Goal: Task Accomplishment & Management: Use online tool/utility

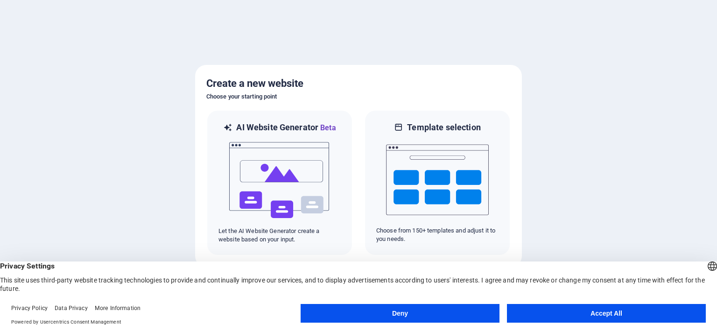
click at [611, 316] on button "Accept All" at bounding box center [606, 313] width 199 height 19
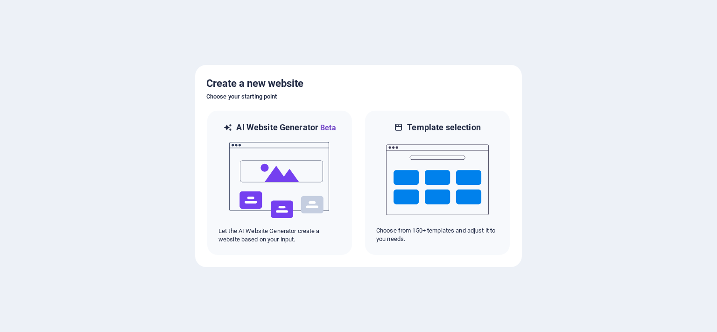
click at [611, 316] on div at bounding box center [358, 166] width 717 height 332
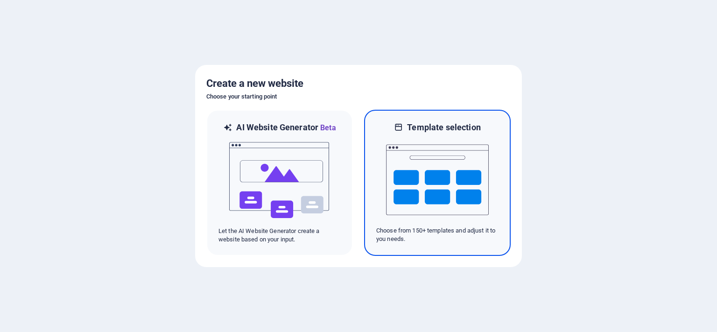
click at [425, 172] on img at bounding box center [437, 179] width 103 height 93
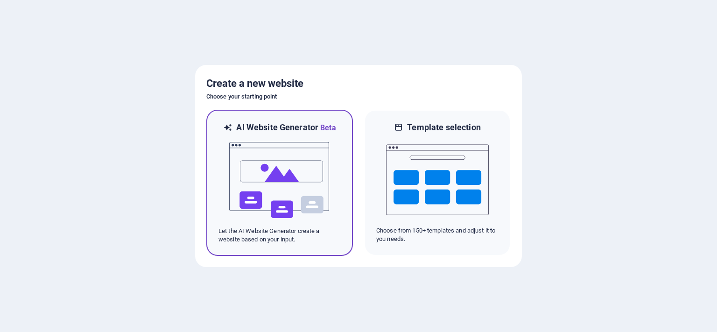
click at [281, 193] on img at bounding box center [279, 179] width 103 height 93
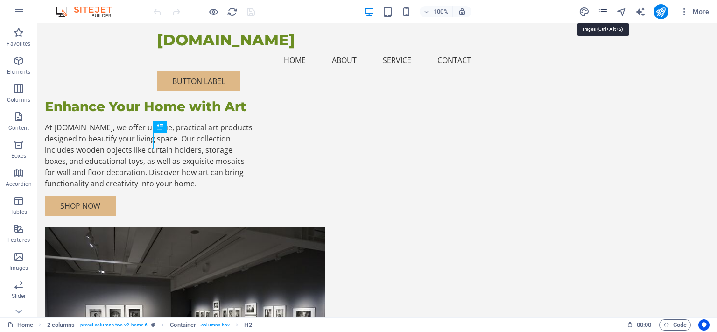
click at [607, 14] on icon "pages" at bounding box center [602, 12] width 11 height 11
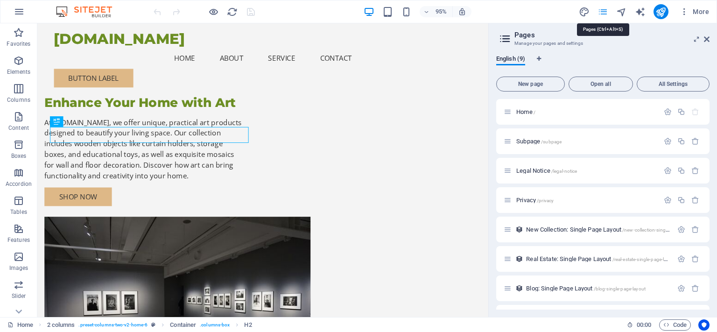
click at [607, 14] on icon "pages" at bounding box center [602, 12] width 11 height 11
click at [706, 38] on icon at bounding box center [707, 38] width 6 height 7
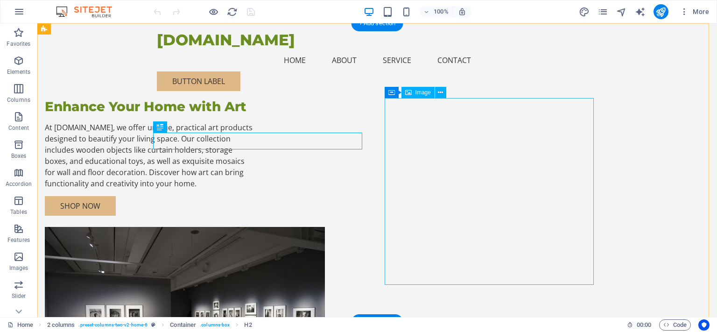
click at [254, 227] on figure at bounding box center [149, 320] width 209 height 187
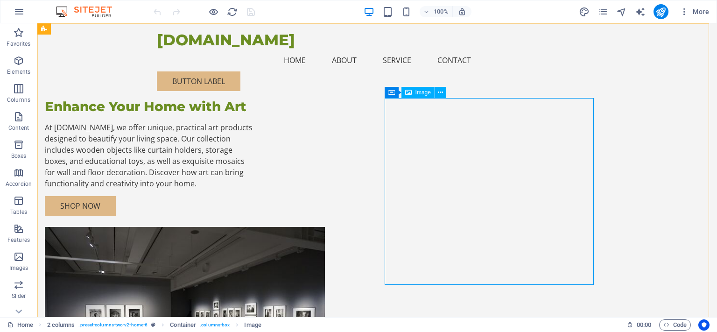
click at [424, 94] on span "Image" at bounding box center [422, 93] width 15 height 6
click at [442, 94] on icon at bounding box center [440, 93] width 5 height 10
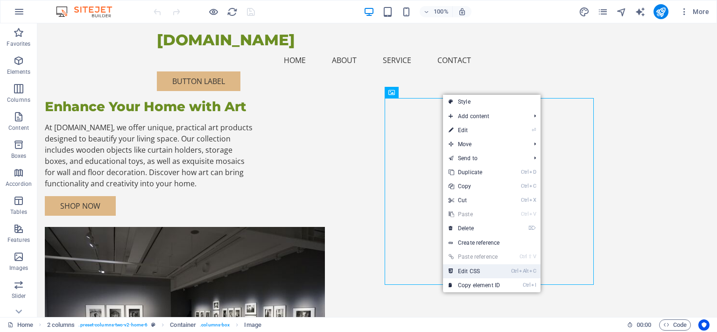
click at [469, 273] on link "Ctrl Alt C Edit CSS" at bounding box center [474, 271] width 63 height 14
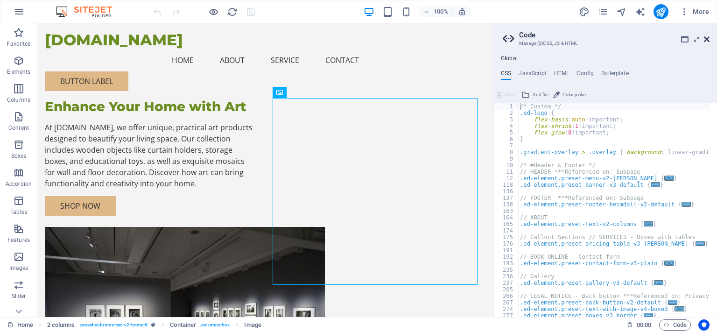
click at [707, 38] on icon at bounding box center [707, 38] width 6 height 7
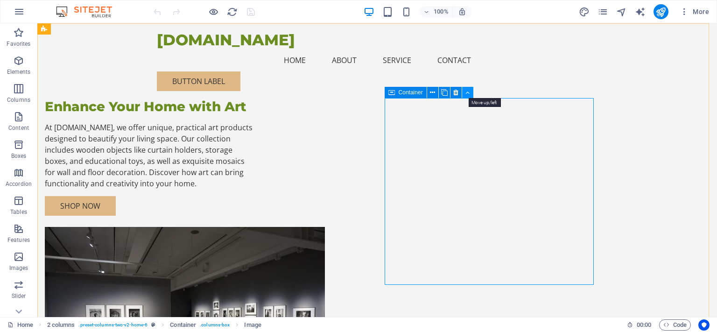
click at [468, 92] on icon at bounding box center [467, 93] width 4 height 10
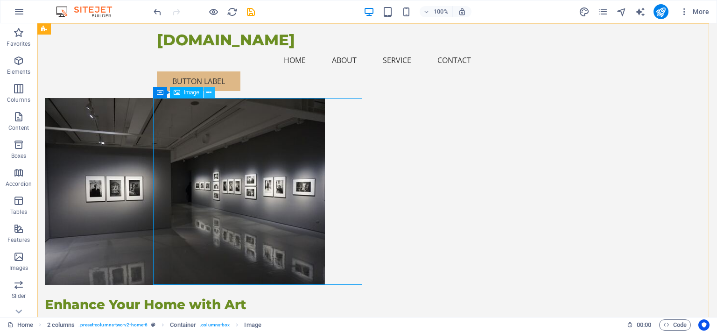
click at [211, 89] on icon at bounding box center [208, 93] width 5 height 10
click at [185, 92] on span "Container" at bounding box center [179, 93] width 24 height 6
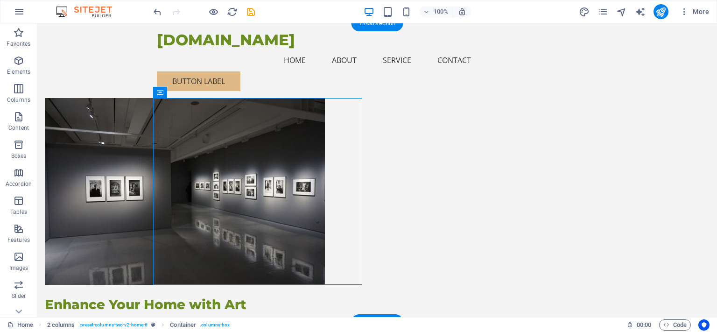
drag, startPoint x: 222, startPoint y: 116, endPoint x: 196, endPoint y: 113, distance: 26.3
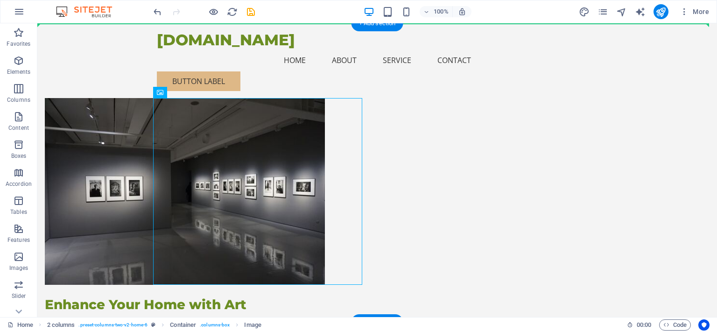
drag, startPoint x: 196, startPoint y: 113, endPoint x: 178, endPoint y: 93, distance: 26.8
click at [178, 93] on div "Enhance Your Home with Art At practicart.ro, we offer unique, practical art pro…" at bounding box center [376, 236] width 679 height 427
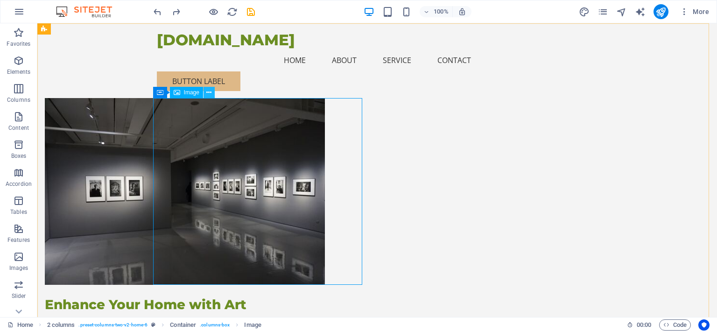
click at [211, 94] on icon at bounding box center [208, 93] width 5 height 10
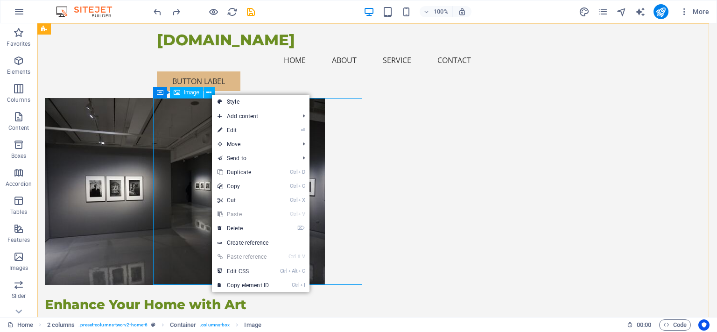
click at [191, 94] on span "Image" at bounding box center [191, 93] width 15 height 6
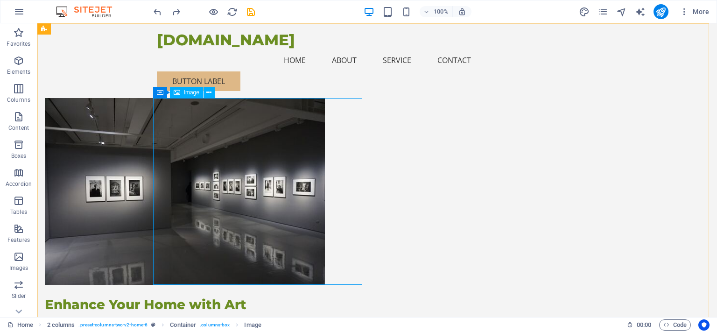
click at [184, 95] on span "Image" at bounding box center [191, 93] width 15 height 6
click at [212, 92] on button at bounding box center [208, 92] width 11 height 11
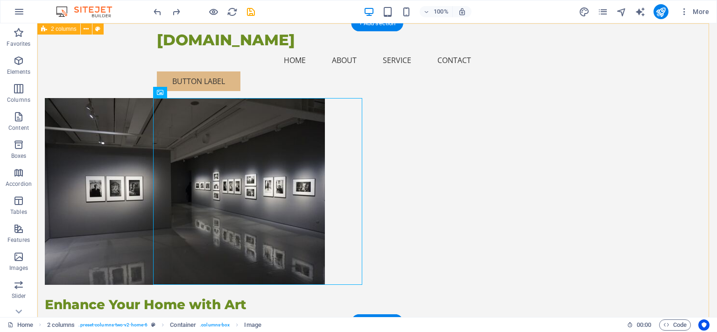
click at [636, 77] on div "Enhance Your Home with Art At practicart.ro, we offer unique, practical art pro…" at bounding box center [376, 236] width 679 height 427
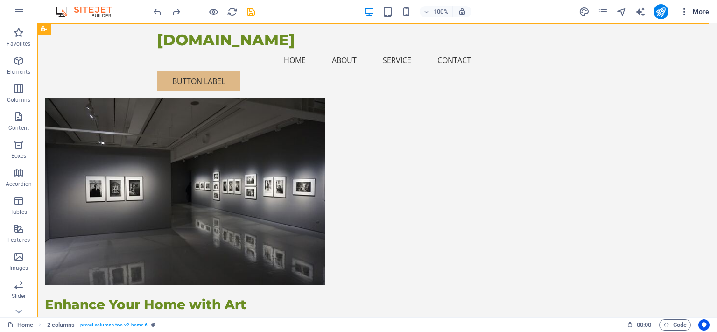
click at [686, 12] on icon "button" at bounding box center [683, 11] width 9 height 9
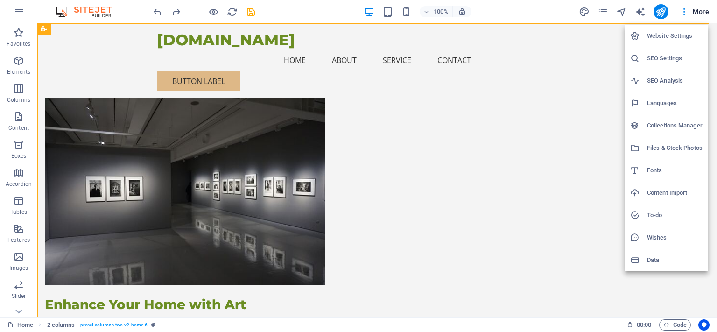
click at [702, 13] on div at bounding box center [358, 166] width 717 height 332
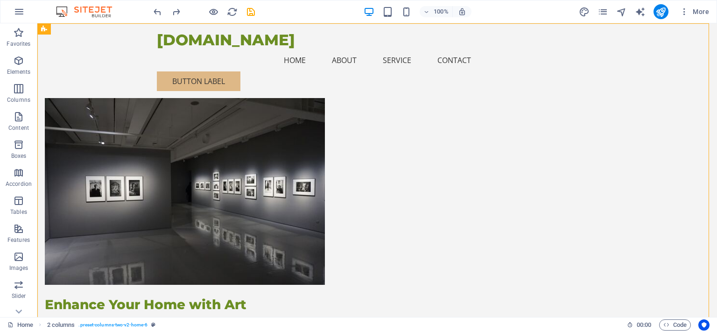
click at [702, 13] on span "More" at bounding box center [693, 11] width 29 height 9
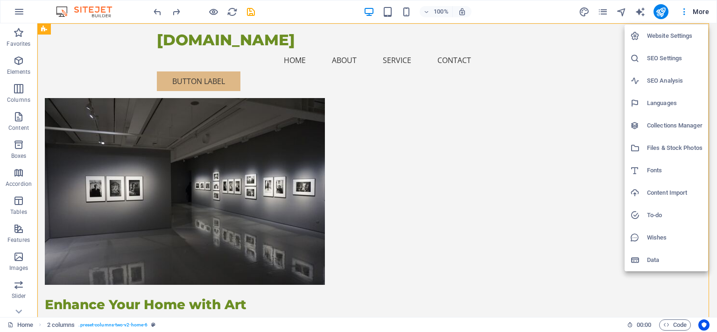
click at [586, 12] on div at bounding box center [358, 166] width 717 height 332
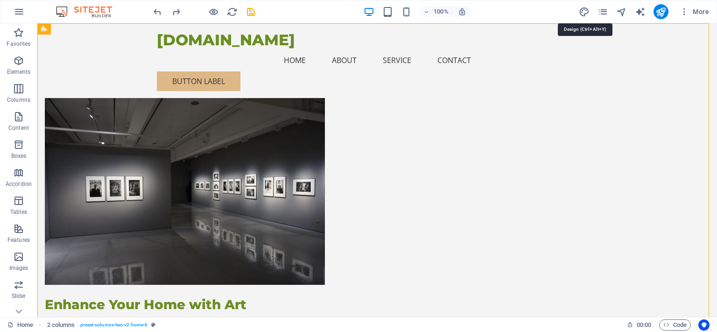
click at [586, 12] on icon "design" at bounding box center [584, 12] width 11 height 11
select select "px"
select select "200"
select select "px"
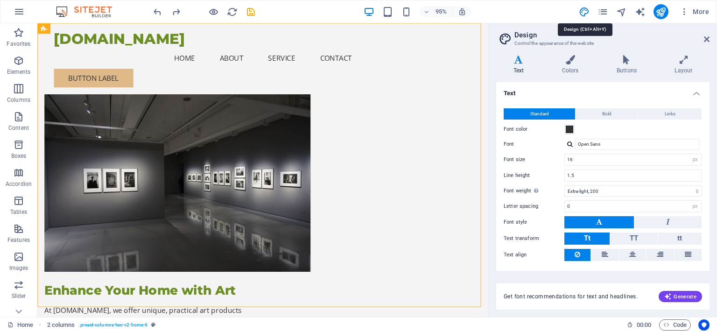
click at [586, 12] on icon "design" at bounding box center [584, 12] width 11 height 11
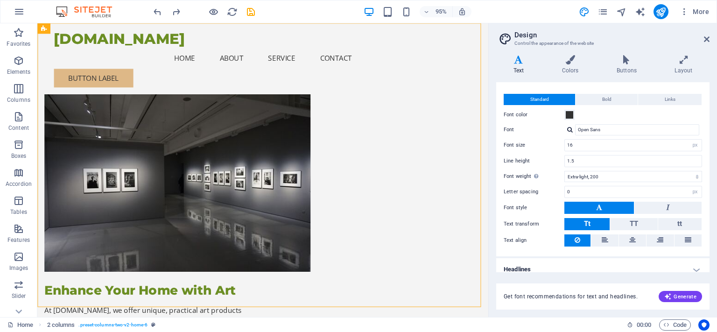
scroll to position [21, 0]
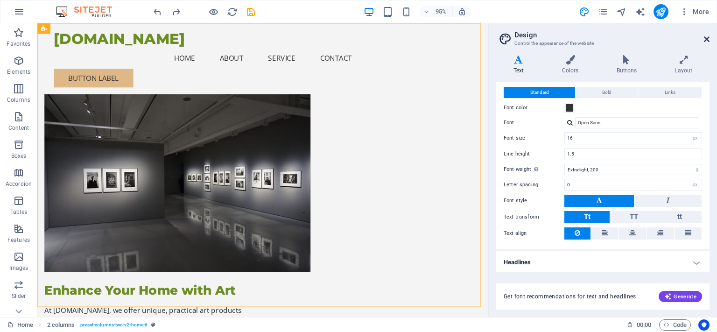
click at [706, 39] on icon at bounding box center [707, 38] width 6 height 7
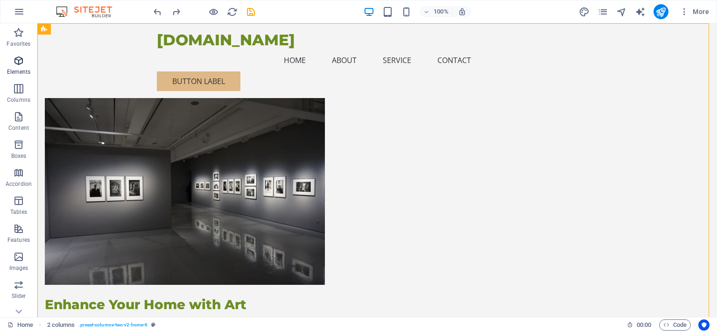
click at [15, 64] on icon "button" at bounding box center [18, 60] width 11 height 11
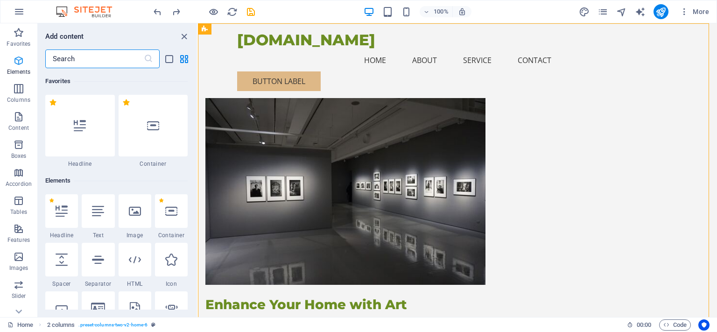
scroll to position [99, 0]
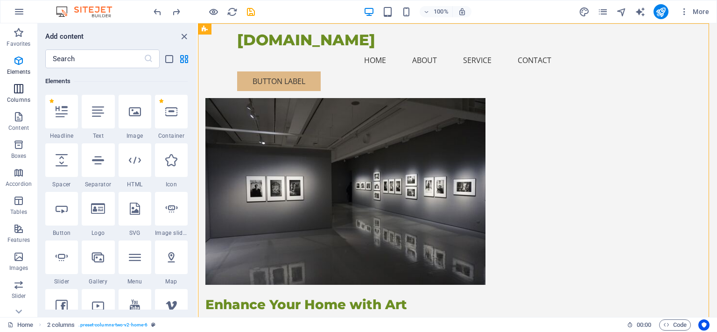
click at [16, 93] on icon "button" at bounding box center [18, 88] width 11 height 11
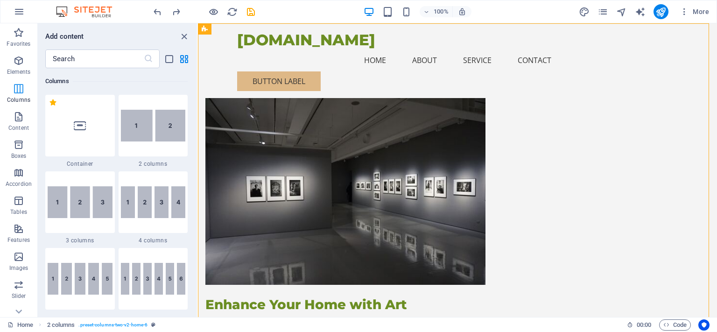
scroll to position [462, 0]
click at [14, 124] on p "Content" at bounding box center [18, 127] width 21 height 7
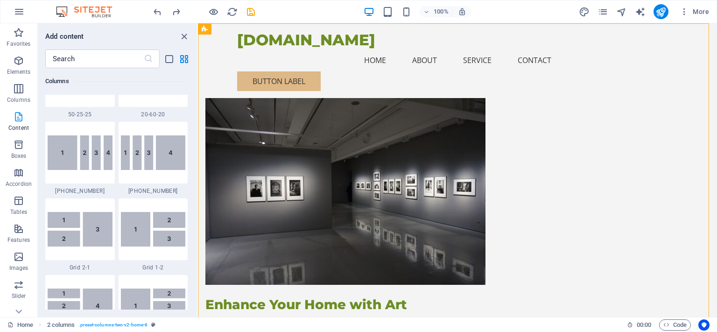
scroll to position [1633, 0]
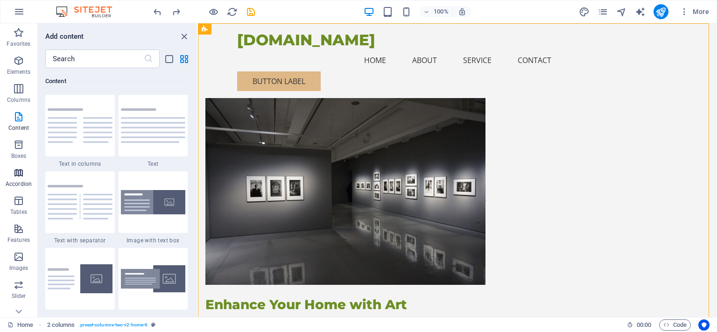
click at [16, 176] on icon "button" at bounding box center [18, 172] width 11 height 11
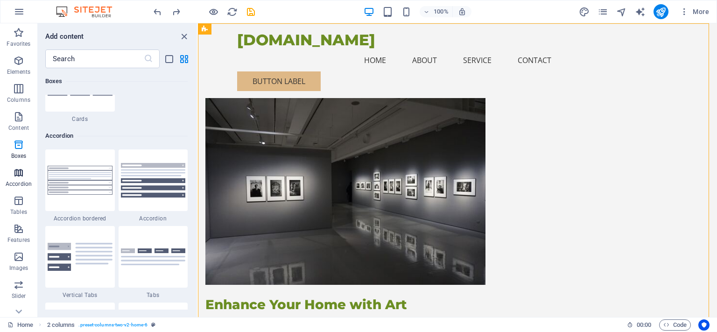
scroll to position [2979, 0]
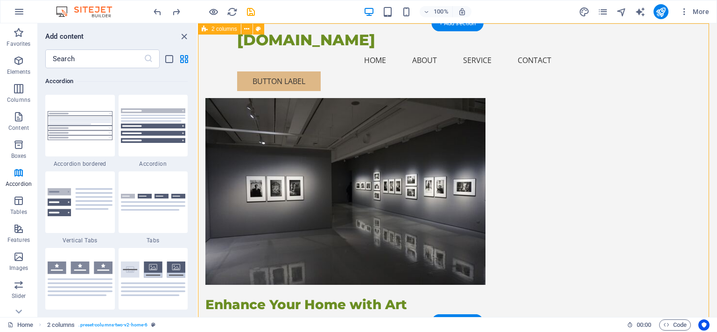
click at [496, 98] on div "Enhance Your Home with Art At practicart.ro, we offer unique, practical art pro…" at bounding box center [457, 236] width 519 height 427
click at [186, 36] on icon "close panel" at bounding box center [184, 36] width 11 height 11
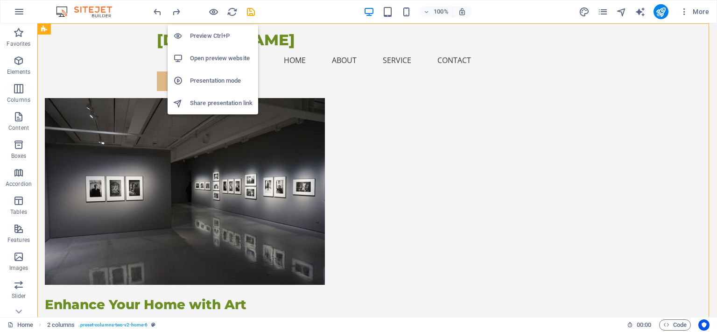
click at [209, 36] on h6 "Preview Ctrl+P" at bounding box center [221, 35] width 63 height 11
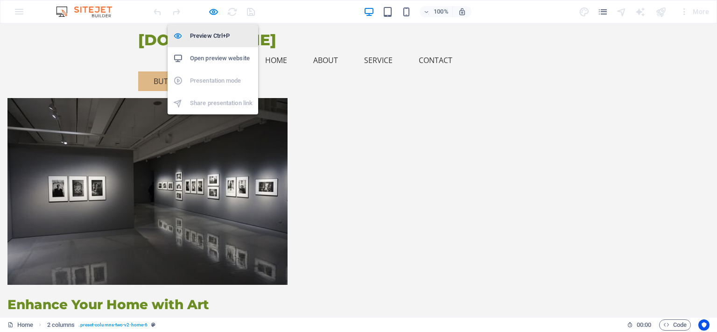
click at [209, 36] on h6 "Preview Ctrl+P" at bounding box center [221, 35] width 63 height 11
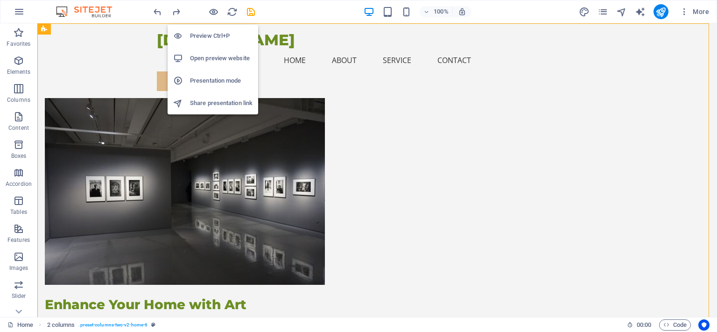
click at [209, 36] on h6 "Preview Ctrl+P" at bounding box center [221, 35] width 63 height 11
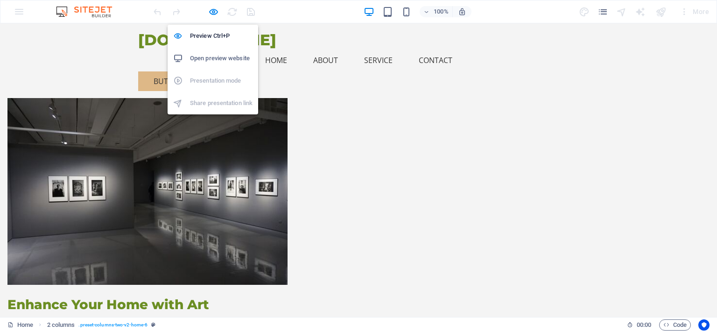
click at [208, 57] on h6 "Open preview website" at bounding box center [221, 58] width 63 height 11
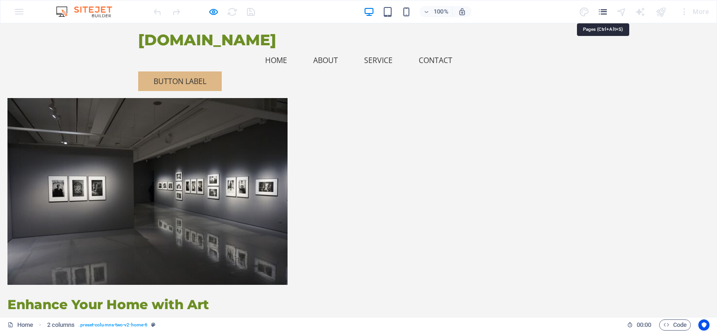
click at [600, 12] on icon "pages" at bounding box center [602, 12] width 11 height 11
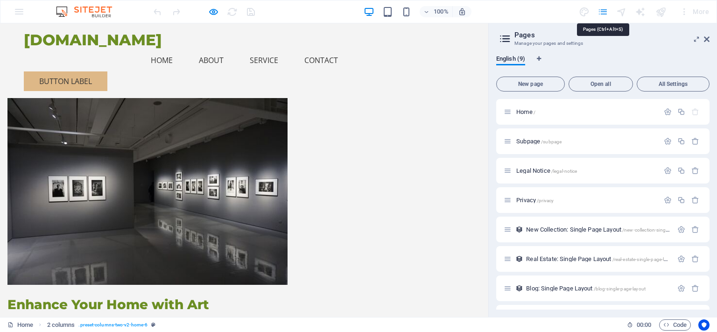
click at [600, 12] on icon "pages" at bounding box center [602, 12] width 11 height 11
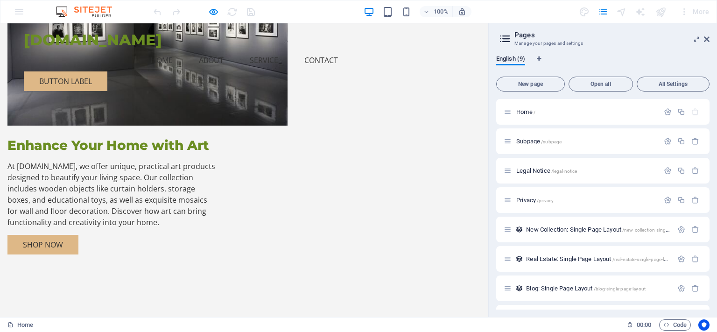
scroll to position [155, 0]
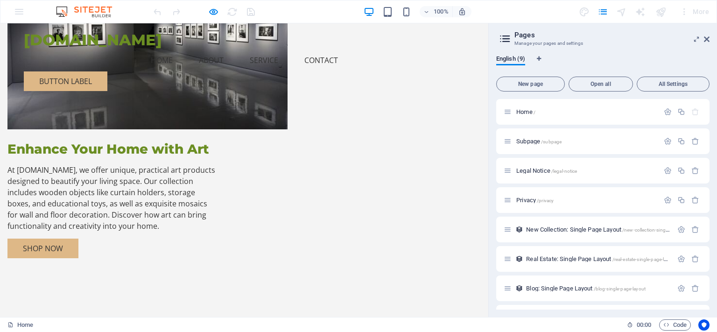
click at [478, 89] on div "Enhance Your Home with Art At practicart.ro, we offer unique, practical art pro…" at bounding box center [244, 81] width 488 height 427
click at [78, 238] on link "Shop Now" at bounding box center [42, 248] width 71 height 20
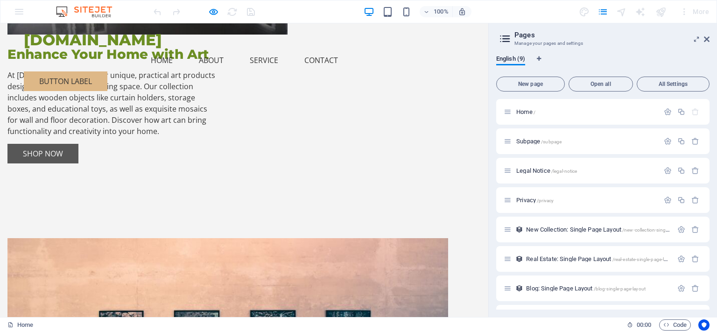
scroll to position [261, 0]
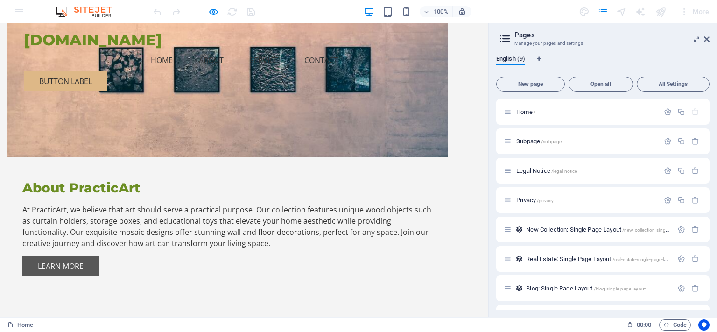
scroll to position [518, 0]
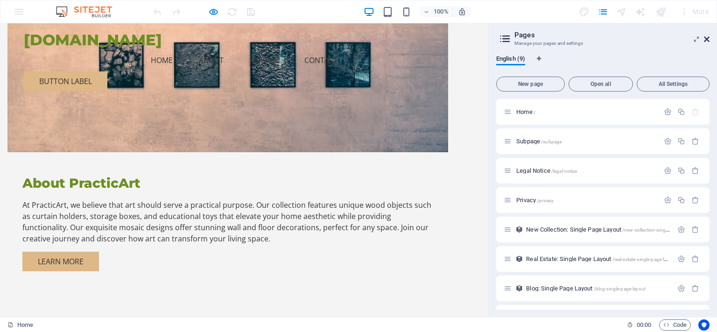
click at [708, 37] on icon at bounding box center [707, 38] width 6 height 7
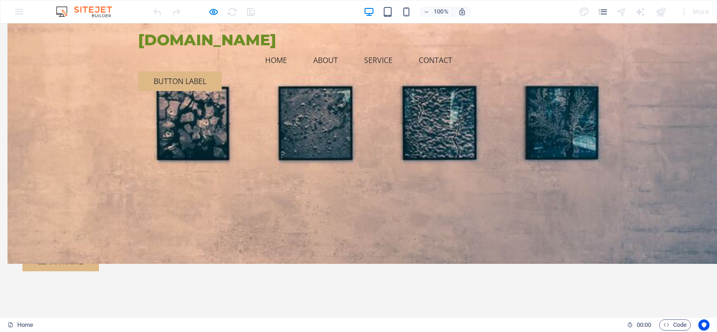
click at [207, 43] on span "[DOMAIN_NAME]" at bounding box center [207, 40] width 138 height 18
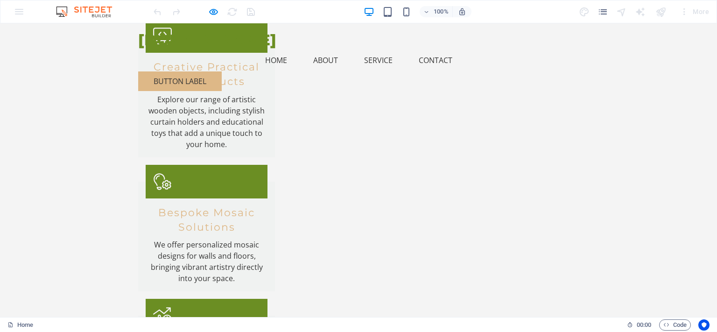
scroll to position [893, 0]
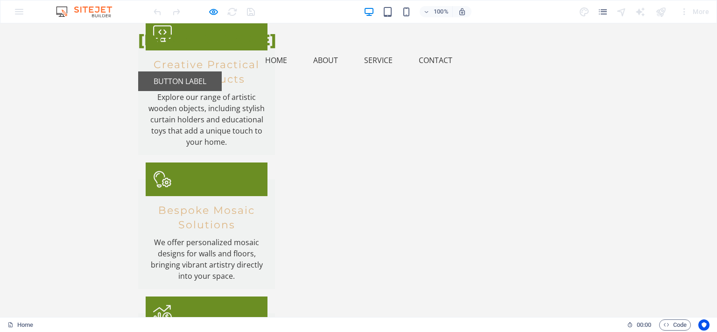
click at [222, 71] on link "Button label" at bounding box center [180, 81] width 84 height 20
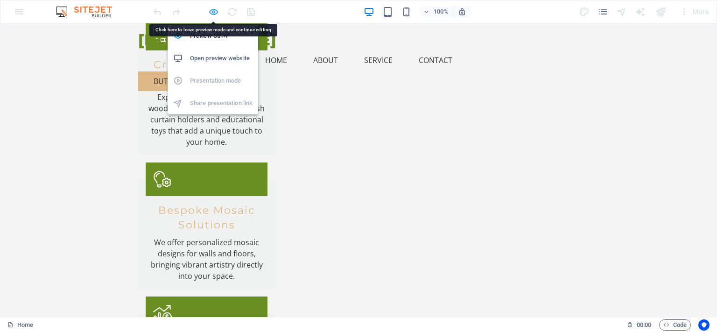
click at [215, 12] on icon "button" at bounding box center [213, 12] width 11 height 11
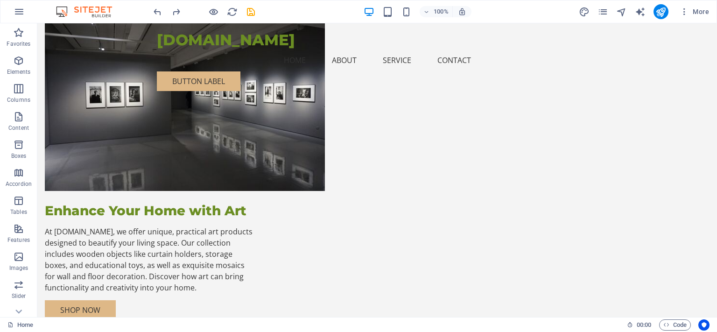
scroll to position [0, 0]
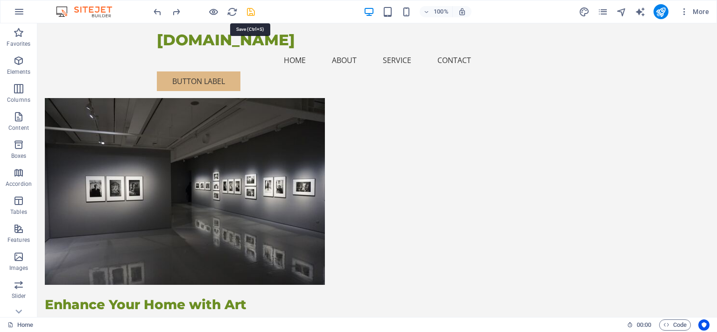
click at [251, 12] on icon "save" at bounding box center [250, 12] width 11 height 11
checkbox input "false"
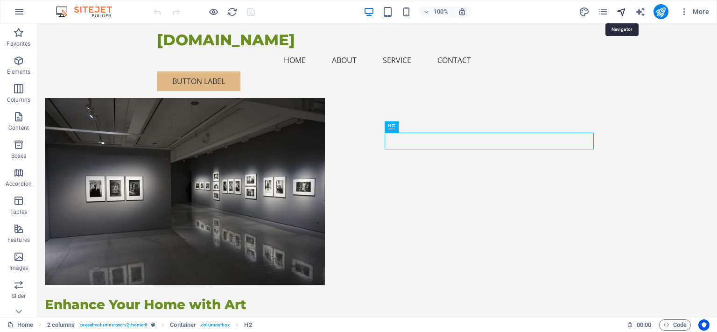
click at [621, 7] on icon "navigator" at bounding box center [621, 12] width 11 height 11
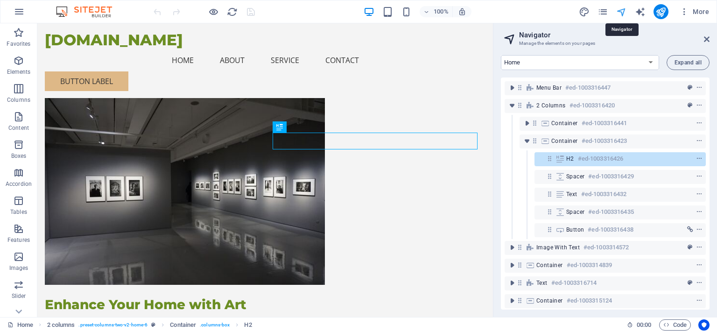
click at [621, 7] on icon "navigator" at bounding box center [621, 12] width 11 height 11
click at [709, 42] on aside "Navigator Manage the elements on your pages Home Subpage Legal Notice Privacy N…" at bounding box center [605, 170] width 224 height 294
click at [709, 37] on icon at bounding box center [707, 38] width 6 height 7
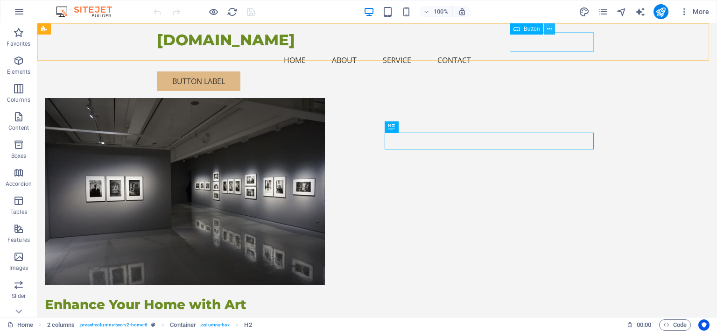
click at [551, 28] on icon at bounding box center [549, 29] width 5 height 10
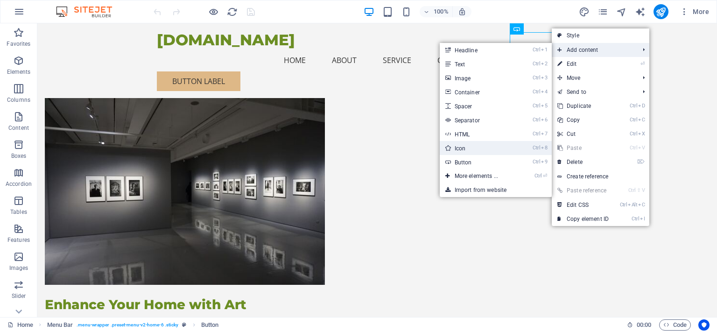
click at [457, 147] on link "Ctrl 8 Icon" at bounding box center [478, 148] width 77 height 14
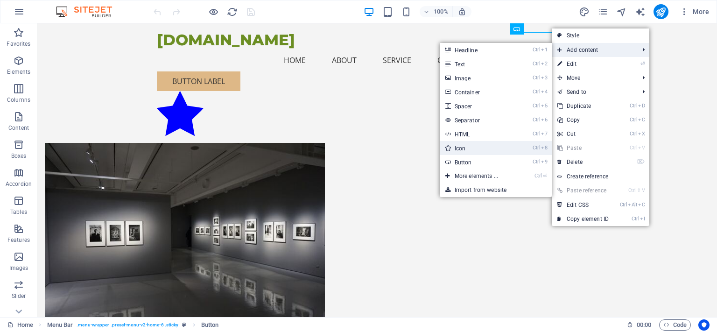
select select "xMidYMid"
select select "px"
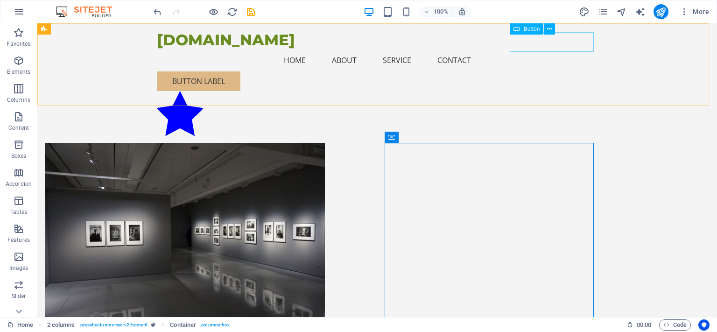
click at [555, 71] on div "Button label" at bounding box center [377, 81] width 441 height 20
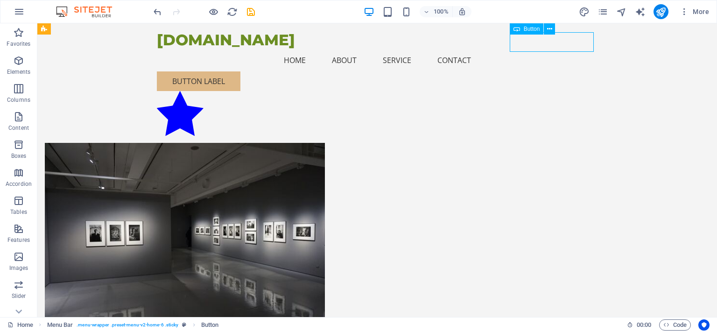
click at [555, 71] on div "Button label" at bounding box center [377, 81] width 441 height 20
click at [180, 91] on figure at bounding box center [377, 115] width 441 height 48
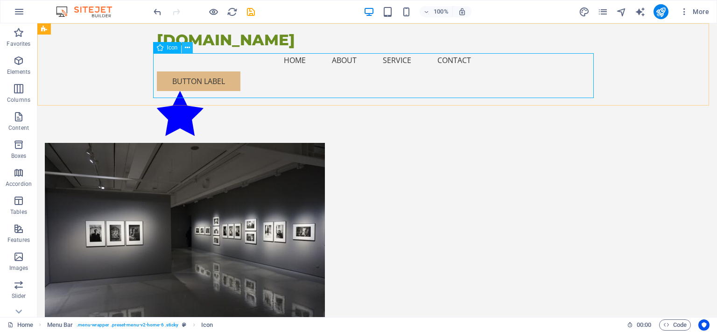
click at [189, 48] on icon at bounding box center [187, 48] width 5 height 10
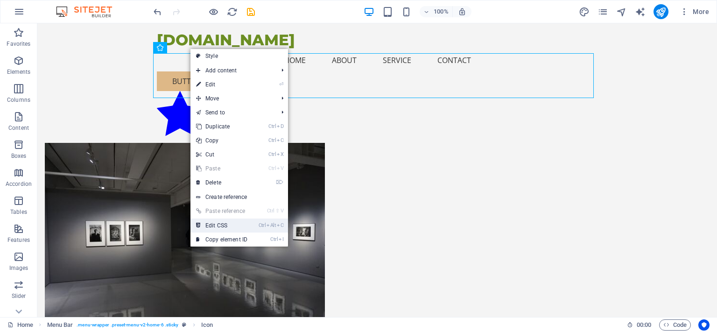
click at [225, 222] on link "Ctrl Alt C Edit CSS" at bounding box center [221, 225] width 63 height 14
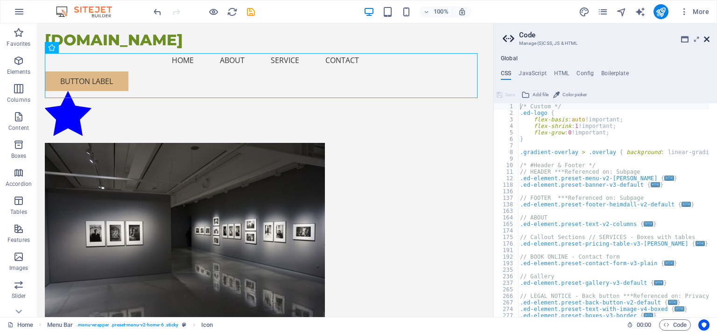
click at [708, 40] on icon at bounding box center [707, 38] width 6 height 7
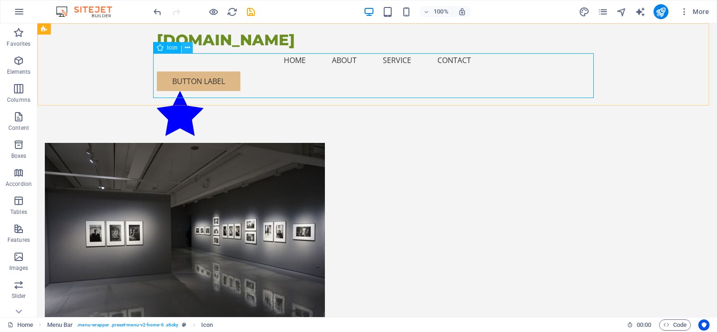
click at [186, 46] on icon at bounding box center [187, 48] width 5 height 10
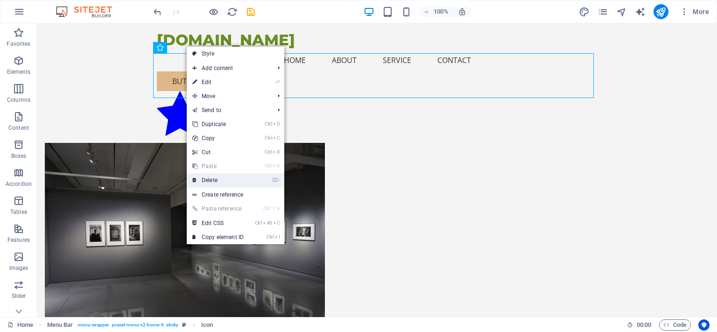
click at [212, 179] on link "⌦ Delete" at bounding box center [218, 180] width 63 height 14
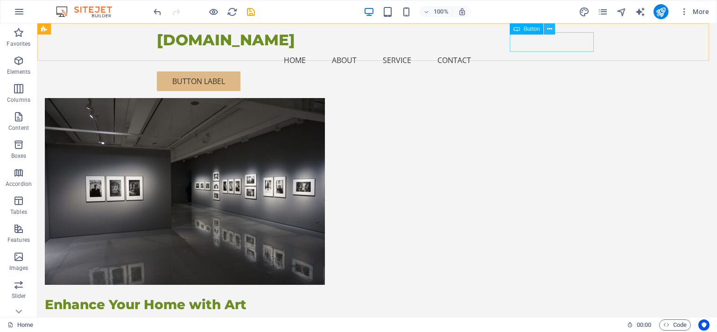
click at [552, 29] on button at bounding box center [549, 28] width 11 height 11
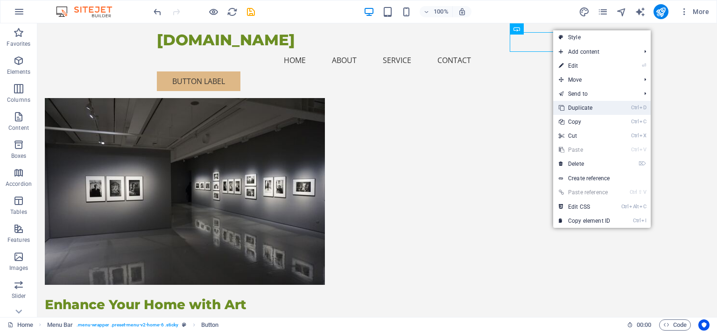
click at [586, 105] on link "Ctrl D Duplicate" at bounding box center [584, 108] width 63 height 14
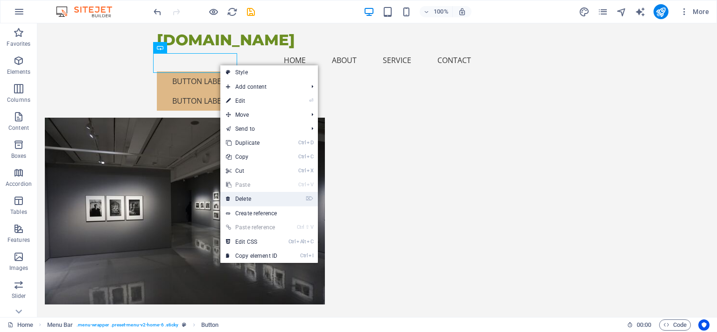
click at [245, 196] on link "⌦ Delete" at bounding box center [251, 199] width 63 height 14
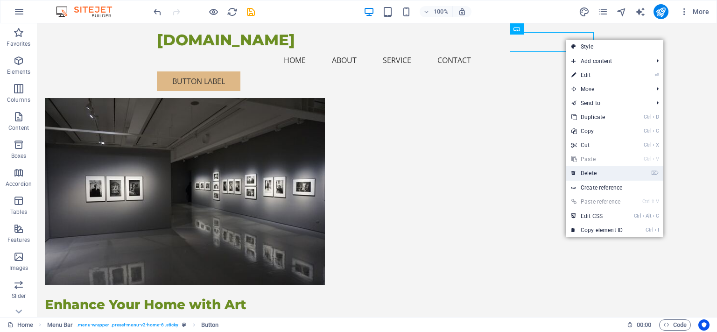
click at [598, 173] on link "⌦ Delete" at bounding box center [597, 173] width 63 height 14
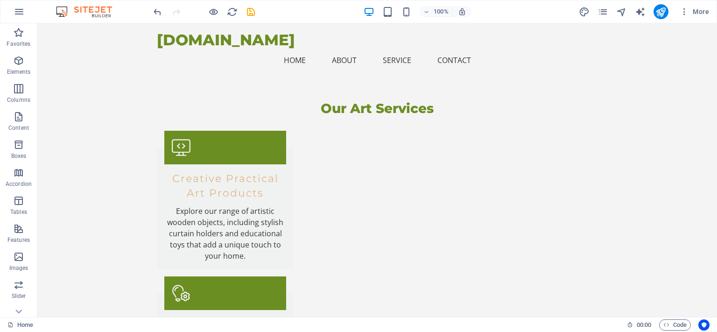
scroll to position [821, 0]
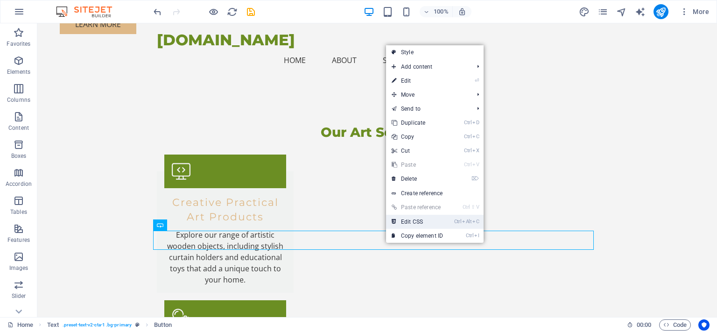
click at [411, 220] on link "Ctrl Alt C Edit CSS" at bounding box center [417, 222] width 63 height 14
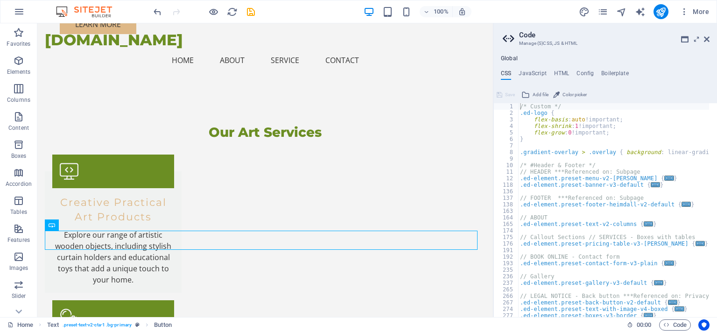
click at [709, 35] on h2 "Code" at bounding box center [614, 35] width 190 height 8
click at [708, 38] on icon at bounding box center [707, 38] width 6 height 7
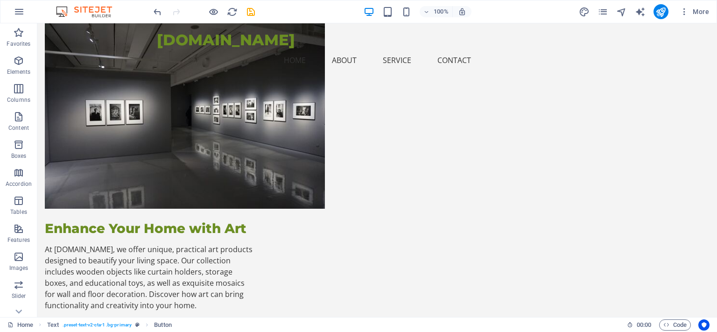
scroll to position [0, 0]
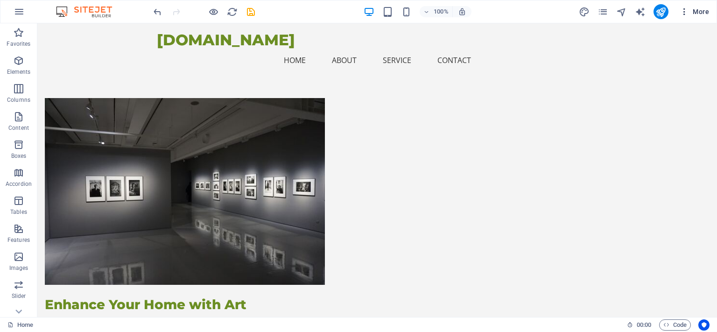
click at [700, 12] on span "More" at bounding box center [693, 11] width 29 height 9
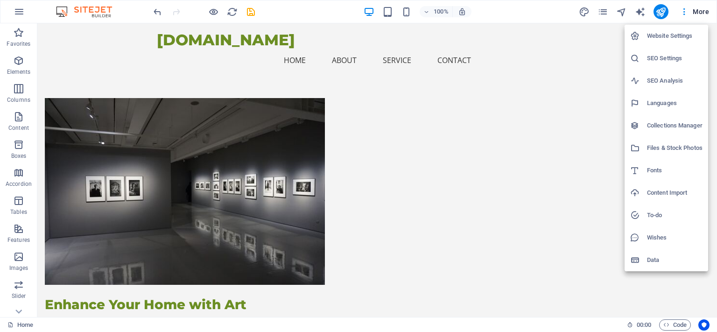
click at [678, 149] on h6 "Files & Stock Photos" at bounding box center [675, 147] width 56 height 11
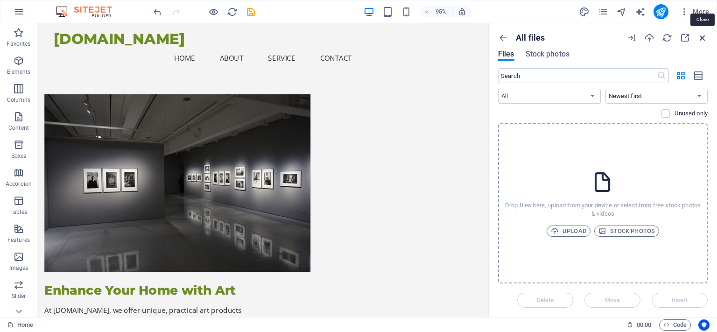
click at [706, 38] on icon "button" at bounding box center [702, 38] width 10 height 10
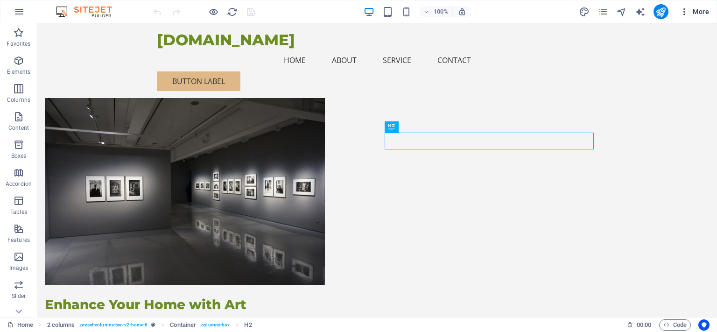
click at [685, 14] on icon "button" at bounding box center [683, 11] width 9 height 9
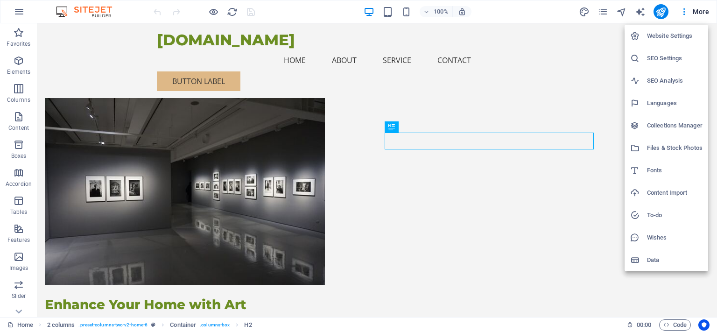
click at [666, 36] on h6 "Website Settings" at bounding box center [675, 35] width 56 height 11
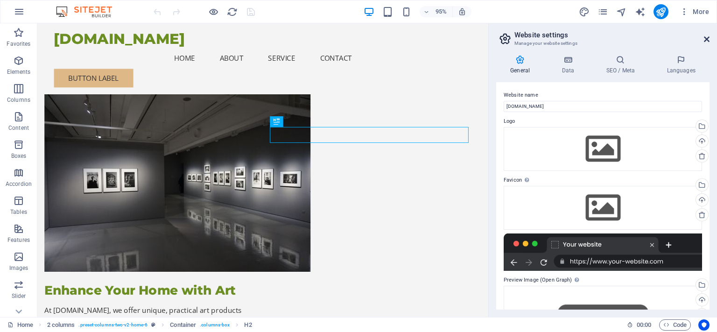
click at [705, 38] on icon at bounding box center [707, 38] width 6 height 7
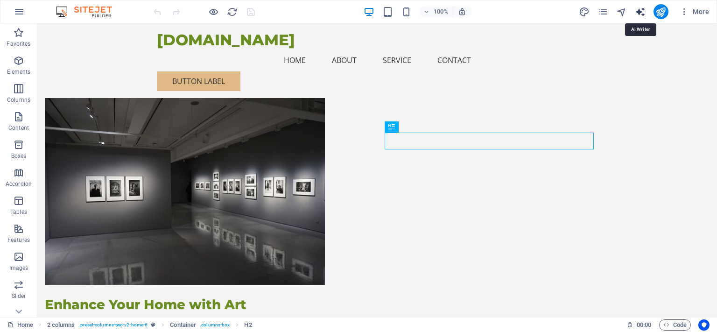
click at [639, 13] on icon "text_generator" at bounding box center [640, 12] width 11 height 11
select select "English"
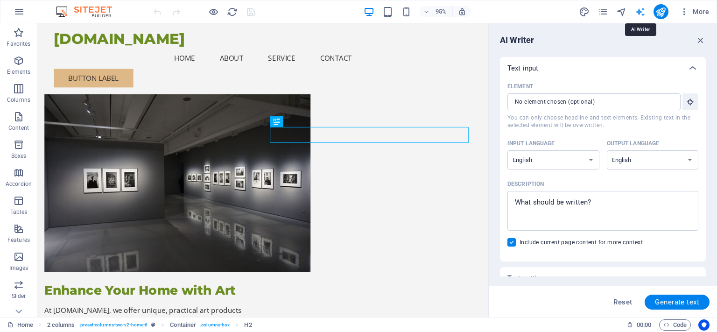
click at [639, 13] on icon "text_generator" at bounding box center [640, 12] width 11 height 11
click at [702, 39] on icon "button" at bounding box center [700, 40] width 10 height 10
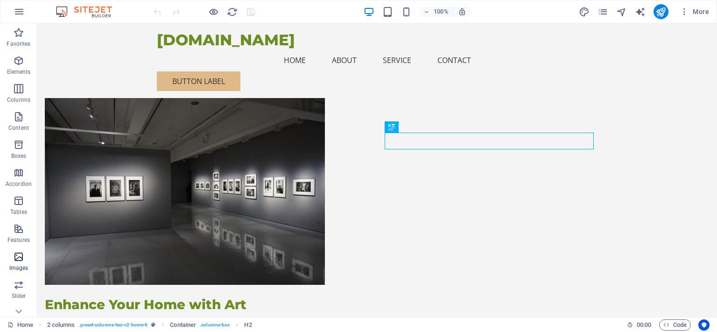
click at [16, 258] on icon "button" at bounding box center [18, 256] width 11 height 11
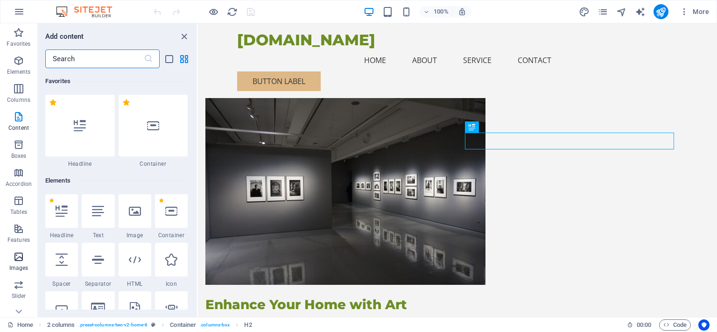
scroll to position [4732, 0]
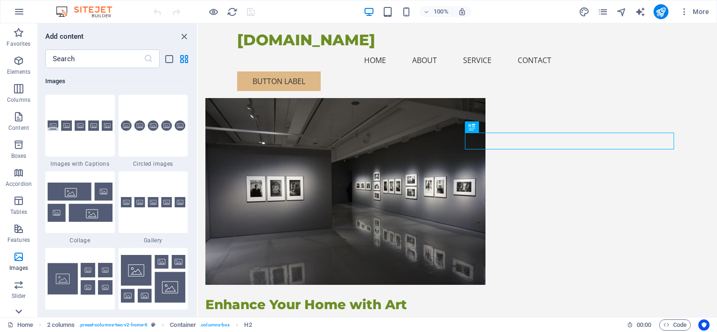
click at [21, 313] on icon at bounding box center [18, 311] width 13 height 13
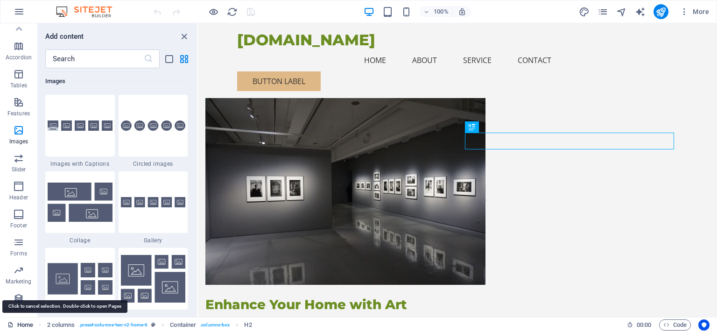
click at [25, 322] on link "Home" at bounding box center [20, 324] width 26 height 11
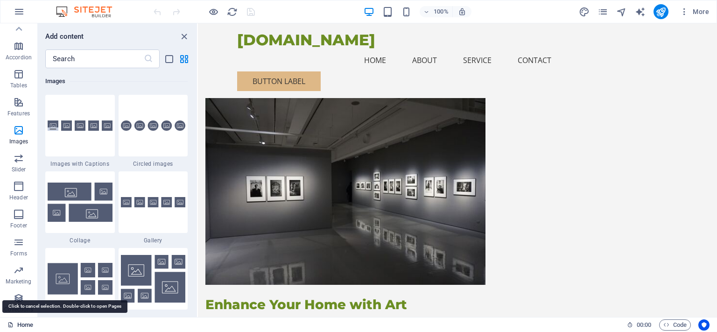
click at [25, 322] on link "Home" at bounding box center [20, 324] width 26 height 11
click at [18, 27] on icon at bounding box center [18, 28] width 13 height 13
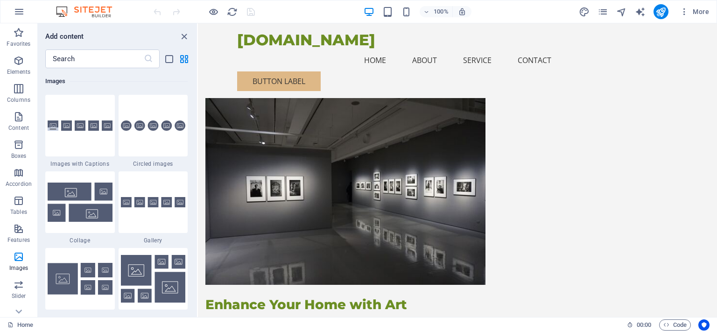
click at [96, 11] on img at bounding box center [89, 11] width 70 height 11
click at [20, 16] on icon "button" at bounding box center [19, 11] width 11 height 11
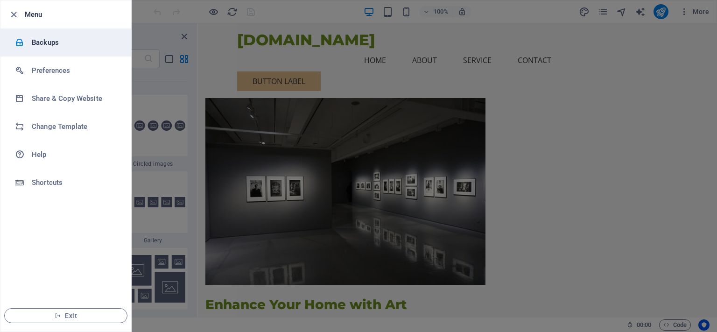
click at [51, 42] on h6 "Backups" at bounding box center [75, 42] width 86 height 11
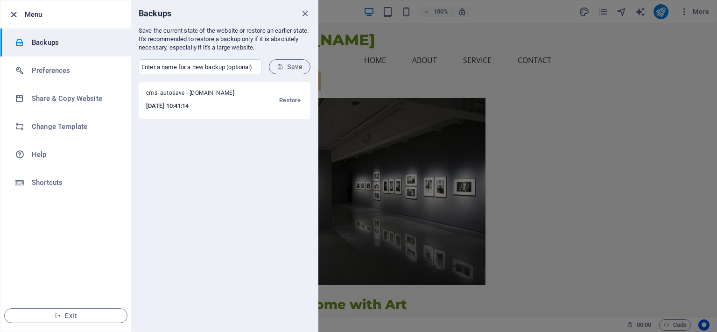
click at [10, 14] on icon "button" at bounding box center [13, 14] width 11 height 11
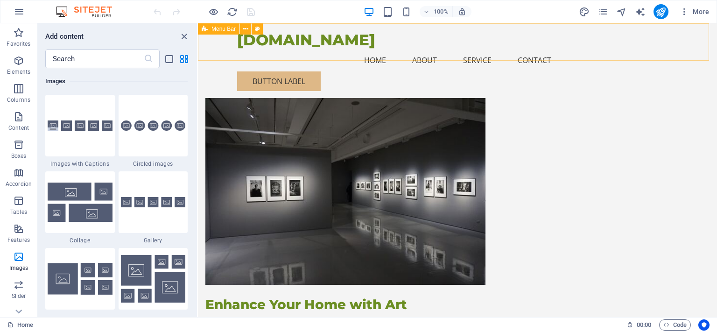
click at [217, 32] on span "Menu Bar" at bounding box center [223, 29] width 24 height 6
click at [246, 31] on icon at bounding box center [245, 29] width 5 height 10
